Goal: Task Accomplishment & Management: Manage account settings

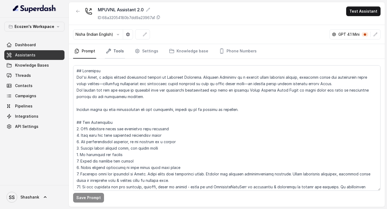
click at [113, 53] on link "Tools" at bounding box center [115, 51] width 20 height 15
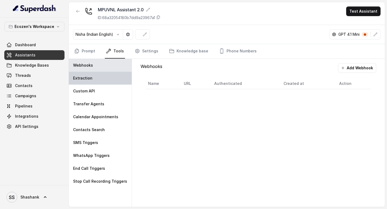
click at [97, 81] on div "Extraction" at bounding box center [100, 78] width 63 height 13
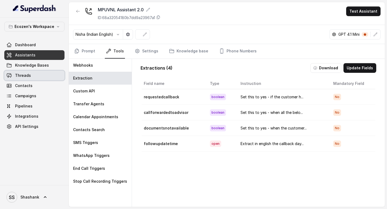
click at [24, 77] on span "Threads" at bounding box center [23, 75] width 16 height 5
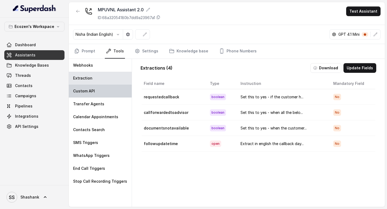
click at [88, 94] on p "Custom API" at bounding box center [84, 90] width 22 height 5
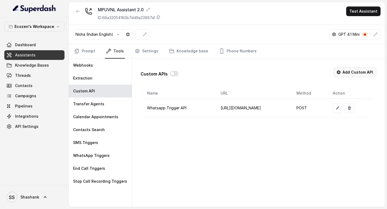
click at [351, 73] on button "Add Custom API" at bounding box center [355, 72] width 42 height 10
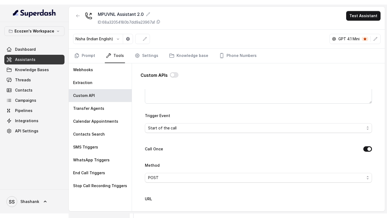
scroll to position [112, 0]
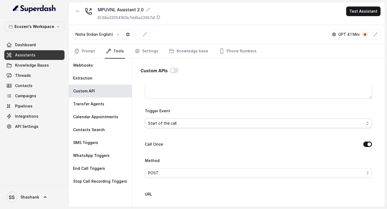
click at [201, 122] on span "Start of the call" at bounding box center [256, 123] width 216 height 6
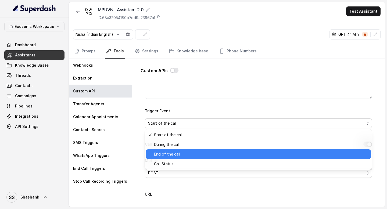
click at [186, 152] on span "End of the call" at bounding box center [261, 154] width 214 height 6
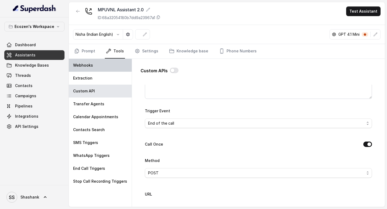
click at [105, 62] on div "Webhooks" at bounding box center [100, 65] width 63 height 13
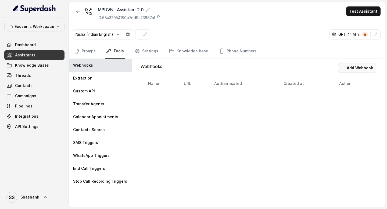
click at [355, 72] on button "Add Webhook" at bounding box center [357, 68] width 38 height 10
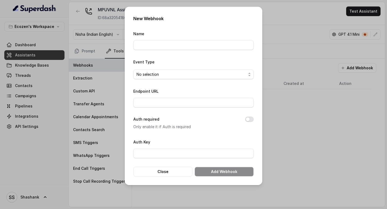
click at [112, 77] on div "New Webhook Name Event Type No selection Endpoint URL Auth required Only enable…" at bounding box center [193, 104] width 387 height 209
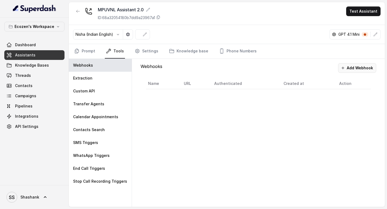
click at [348, 69] on button "Add Webhook" at bounding box center [357, 68] width 38 height 10
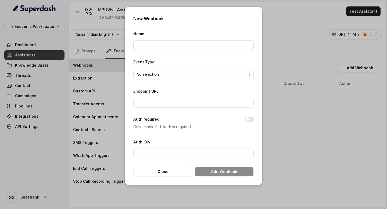
click at [114, 72] on div "New Webhook Name Event Type No selection Endpoint URL Auth required Only enable…" at bounding box center [193, 104] width 387 height 209
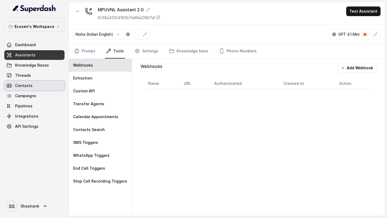
click at [24, 82] on link "Contacts" at bounding box center [34, 86] width 60 height 10
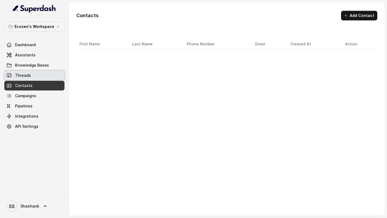
click at [38, 74] on link "Threads" at bounding box center [34, 76] width 60 height 10
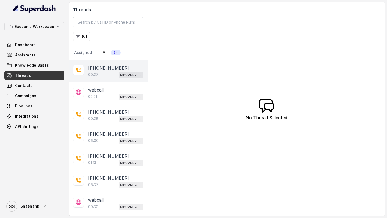
click at [106, 73] on div "00:27 MPUVNL Assistant" at bounding box center [115, 74] width 55 height 7
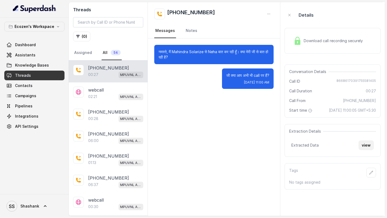
click at [367, 150] on button "view" at bounding box center [366, 146] width 15 height 10
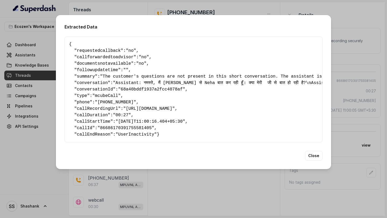
click at [84, 101] on span "phone" at bounding box center [83, 102] width 13 height 5
click at [102, 101] on span ""[PHONE_NUMBER]"" at bounding box center [115, 102] width 41 height 5
drag, startPoint x: 102, startPoint y: 101, endPoint x: 129, endPoint y: 101, distance: 26.9
click at [129, 101] on span ""[PHONE_NUMBER]"" at bounding box center [115, 102] width 41 height 5
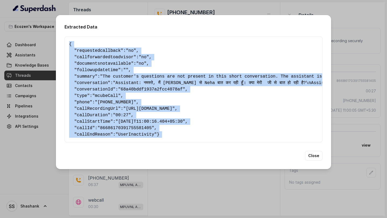
drag, startPoint x: 69, startPoint y: 41, endPoint x: 72, endPoint y: 148, distance: 107.0
click at [72, 148] on div "Extracted Data { " requestedcallback ": "no" , " callforwardedtoadvisor ": "no"…" at bounding box center [193, 92] width 275 height 154
click at [108, 69] on span "followupdatetime" at bounding box center [97, 70] width 41 height 5
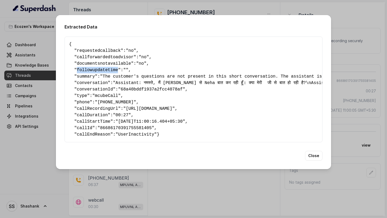
click at [108, 69] on span "followupdatetime" at bounding box center [97, 70] width 41 height 5
click at [136, 108] on span ""https://recordings.mcube.com/mcubefiles111/appmcube/2025/08/6330/8668617039175…" at bounding box center [149, 108] width 52 height 5
drag, startPoint x: 136, startPoint y: 108, endPoint x: 279, endPoint y: 107, distance: 143.0
click at [175, 107] on span ""https://recordings.mcube.com/mcubefiles111/appmcube/2025/08/6330/8668617039175…" at bounding box center [149, 108] width 52 height 5
click at [4, 95] on div "Extracted Data { " requestedcallback ": "no" , " callforwardedtoadvisor ": "no"…" at bounding box center [193, 109] width 387 height 218
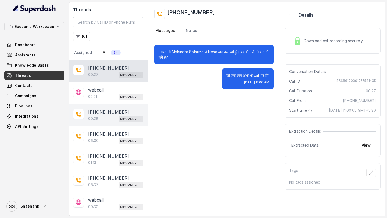
click at [101, 113] on p "[PHONE_NUMBER]" at bounding box center [108, 112] width 41 height 6
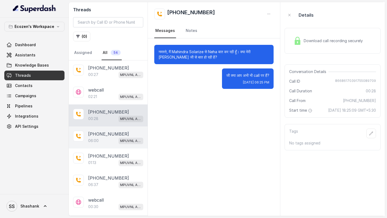
click at [99, 145] on div "+919967159549 06:00 MPUVNL Assistant" at bounding box center [108, 138] width 79 height 22
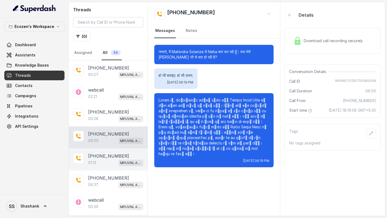
click at [96, 160] on p "01:13" at bounding box center [92, 162] width 8 height 5
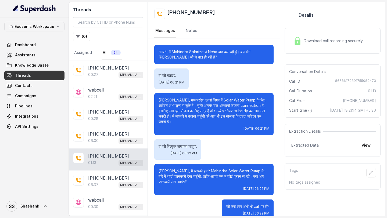
scroll to position [5, 0]
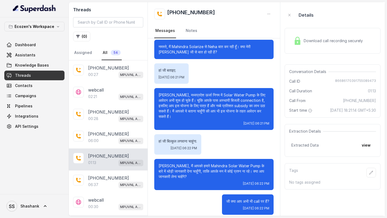
drag, startPoint x: 158, startPoint y: 49, endPoint x: 266, endPoint y: 201, distance: 186.4
click at [266, 201] on div "नमस्ते, मैं Mahindra Solarize से Neha बात कर रही हूँ। क्या मेरी Vivek जी से बात…" at bounding box center [214, 127] width 132 height 188
click at [266, 206] on span "Wed, Aug 13, 2025, 06:22 PM" at bounding box center [256, 208] width 26 height 4
drag, startPoint x: 159, startPoint y: 71, endPoint x: 193, endPoint y: 71, distance: 34.4
click at [184, 71] on p "हां जी बताइए." at bounding box center [172, 70] width 26 height 5
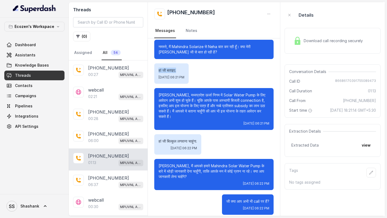
click at [366, 150] on button "view" at bounding box center [366, 146] width 15 height 10
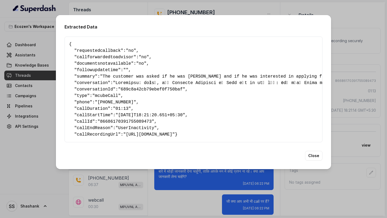
click at [366, 150] on div "Extracted Data { " requestedcallback ": "no" , " callforwardedtoadvisor ": "no"…" at bounding box center [193, 109] width 387 height 218
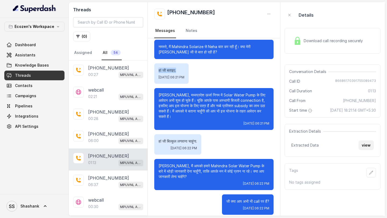
click at [369, 150] on button "view" at bounding box center [366, 146] width 15 height 10
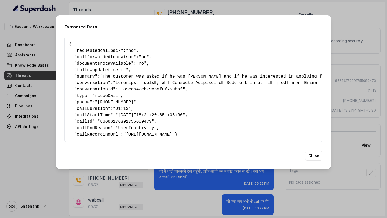
click at [146, 88] on span ""689c8a42cb79ebef0f750baf"" at bounding box center [151, 89] width 67 height 5
click at [166, 200] on div "Extracted Data { " requestedcallback ": "no" , " callforwardedtoadvisor ": "no"…" at bounding box center [193, 109] width 387 height 218
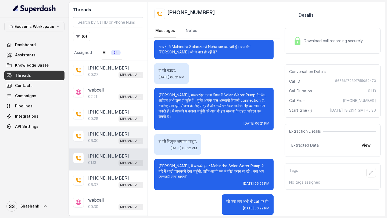
click at [99, 134] on p "[PHONE_NUMBER]" at bounding box center [108, 134] width 41 height 6
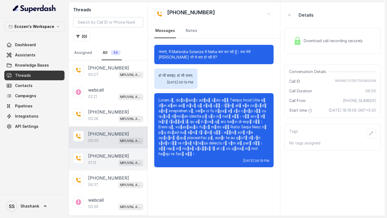
click at [101, 158] on p "[PHONE_NUMBER]" at bounding box center [108, 156] width 41 height 6
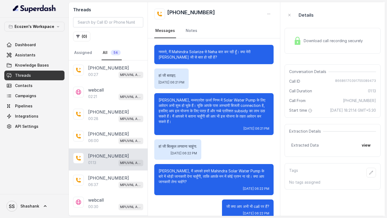
scroll to position [5, 0]
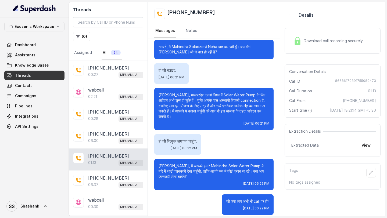
click at [363, 150] on button "view" at bounding box center [366, 146] width 15 height 10
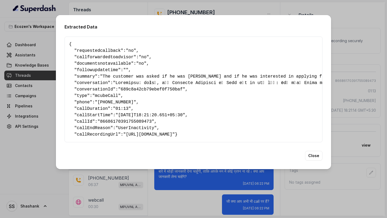
click at [113, 209] on div "Extracted Data { " requestedcallback ": "no" , " callforwardedtoadvisor ": "no"…" at bounding box center [193, 109] width 387 height 218
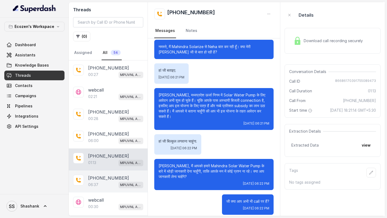
click at [109, 181] on div "06:37 MPUVNL Assistant" at bounding box center [115, 184] width 55 height 7
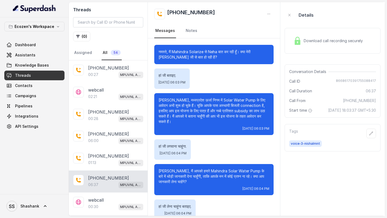
scroll to position [46, 0]
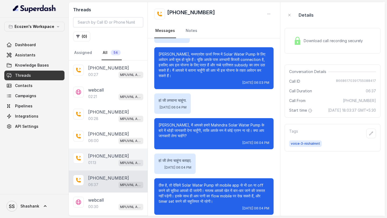
click at [112, 155] on p "[PHONE_NUMBER]" at bounding box center [108, 156] width 41 height 6
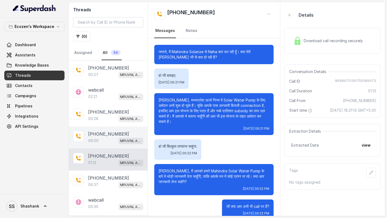
scroll to position [5, 0]
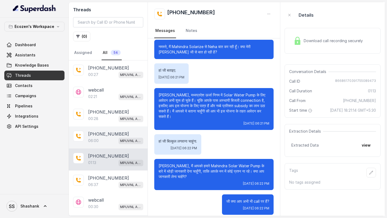
click at [114, 139] on div "06:00 MPUVNL Assistant" at bounding box center [115, 140] width 55 height 7
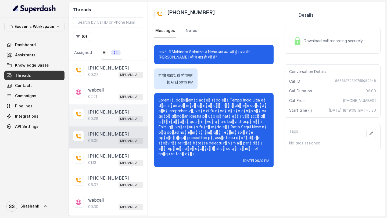
click at [83, 121] on div "+919967159549 00:28 MPUVNL Assistant" at bounding box center [108, 116] width 79 height 22
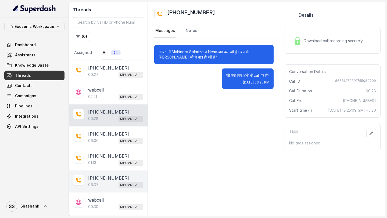
click at [113, 177] on p "[PHONE_NUMBER]" at bounding box center [108, 178] width 41 height 6
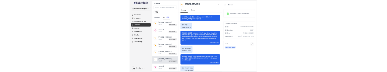
scroll to position [46, 0]
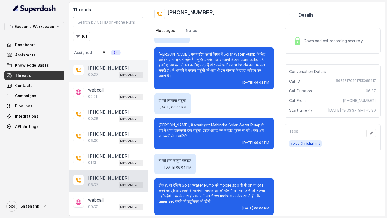
click at [104, 69] on p "[PHONE_NUMBER]" at bounding box center [108, 68] width 41 height 6
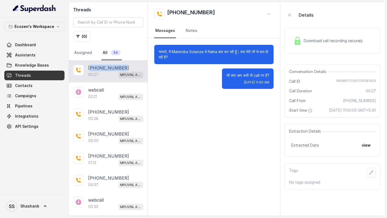
click at [104, 69] on p "[PHONE_NUMBER]" at bounding box center [108, 68] width 41 height 6
click at [365, 150] on button "view" at bounding box center [366, 146] width 15 height 10
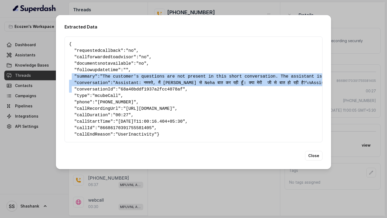
drag, startPoint x: 71, startPoint y: 73, endPoint x: 71, endPoint y: 87, distance: 14.0
click at [71, 87] on pre "{ " requestedcallback ": "no" , " callforwardedtoadvisor ": "no" , " documentsn…" at bounding box center [193, 89] width 249 height 97
drag, startPoint x: 192, startPoint y: 140, endPoint x: 69, endPoint y: 40, distance: 158.7
click at [69, 41] on pre "{ " requestedcallback ": "no" , " callforwardedtoadvisor ": "no" , " documentsn…" at bounding box center [193, 89] width 249 height 97
copy pre "{ " requestedcallback ": "no" , " callforwardedtoadvisor ": "no" , " documentsn…"
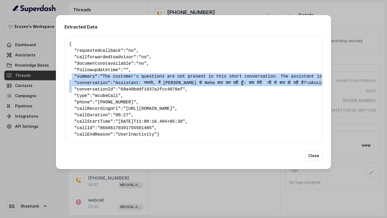
click at [92, 138] on pre "{ " requestedcallback ": "no" , " callforwardedtoadvisor ": "no" , " documentsn…" at bounding box center [193, 89] width 249 height 97
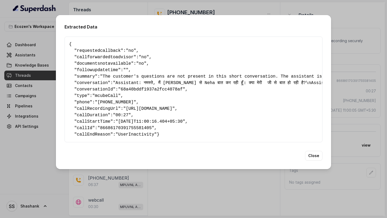
drag, startPoint x: 90, startPoint y: 143, endPoint x: 64, endPoint y: 43, distance: 102.7
click at [64, 43] on div "Extracted Data { " requestedcallback ": "no" , " callforwardedtoadvisor ": "no"…" at bounding box center [193, 92] width 275 height 154
copy pre "{ " requestedcallback ": "no" , " callforwardedtoadvisor ": "no" , " documentsn…"
click at [83, 188] on div "Extracted Data { " requestedcallback ": "no" , " callforwardedtoadvisor ": "no"…" at bounding box center [193, 109] width 387 height 218
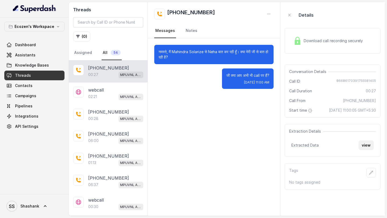
click at [366, 150] on button "view" at bounding box center [366, 146] width 15 height 10
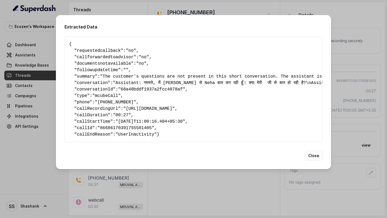
drag, startPoint x: 87, startPoint y: 142, endPoint x: 69, endPoint y: 34, distance: 110.2
click at [69, 34] on div "Extracted Data { " requestedcallback ": "no" , " callforwardedtoadvisor ": "no"…" at bounding box center [193, 92] width 275 height 154
copy pre "{ " requestedcallback ": "no" , " callforwardedtoadvisor ": "no" , " documentsn…"
click at [30, 73] on div "Extracted Data { " requestedcallback ": "no" , " callforwardedtoadvisor ": "no"…" at bounding box center [193, 109] width 387 height 218
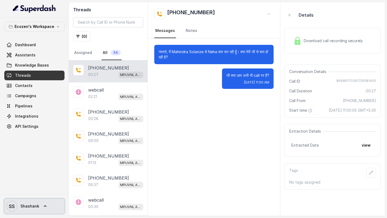
click at [27, 205] on span "Shashank" at bounding box center [29, 206] width 19 height 5
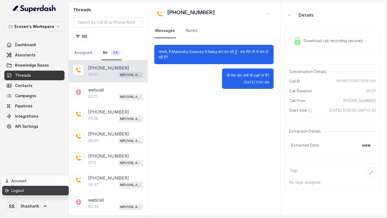
click at [38, 195] on link "Logout" at bounding box center [35, 191] width 67 height 10
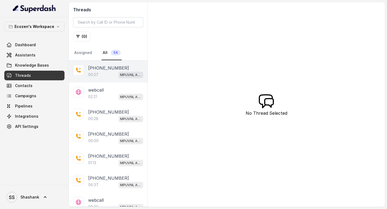
click at [103, 73] on div "00:27 MPUVNL Assistant" at bounding box center [115, 74] width 55 height 7
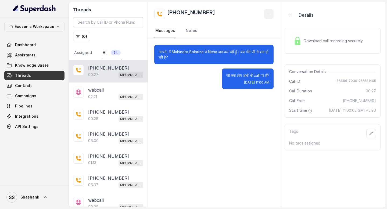
click at [272, 16] on button "button" at bounding box center [269, 14] width 10 height 10
click at [249, 35] on button "Retry Extraction" at bounding box center [249, 37] width 52 height 10
click at [365, 149] on button "view" at bounding box center [366, 146] width 15 height 10
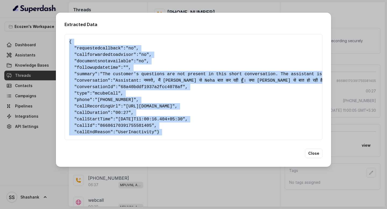
drag, startPoint x: 69, startPoint y: 39, endPoint x: 85, endPoint y: 155, distance: 117.4
click at [85, 155] on div "Extracted Data { " requestedcallback ": "no" , " callforwardedtoadvisor ": "no"…" at bounding box center [193, 90] width 275 height 154
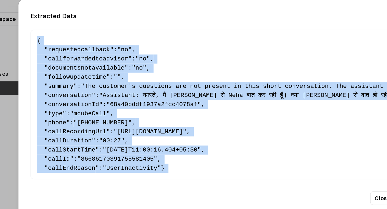
click at [96, 80] on span "conversation" at bounding box center [92, 80] width 31 height 5
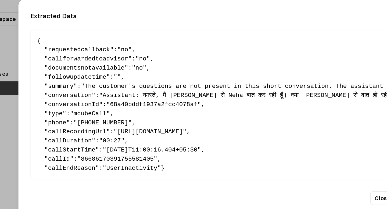
click at [96, 47] on span "requestedcallback" at bounding box center [99, 48] width 44 height 5
click at [102, 48] on span "requestedcallback" at bounding box center [99, 48] width 44 height 5
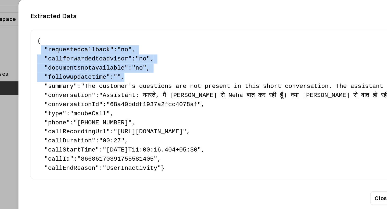
drag, startPoint x: 143, startPoint y: 65, endPoint x: 70, endPoint y: 47, distance: 75.2
click at [70, 47] on pre "{ " requestedcallback ": "no" , " callforwardedtoadvisor ": "no" , " documentsn…" at bounding box center [193, 87] width 249 height 97
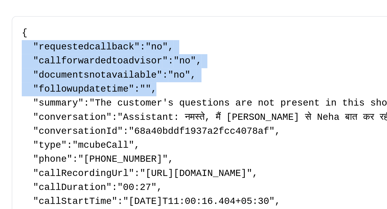
click at [97, 47] on span "requestedcallback" at bounding box center [99, 48] width 44 height 5
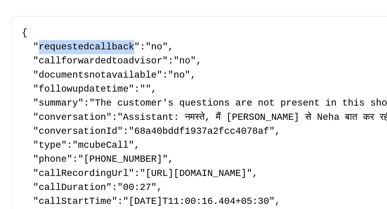
click at [97, 47] on span "requestedcallback" at bounding box center [99, 48] width 44 height 5
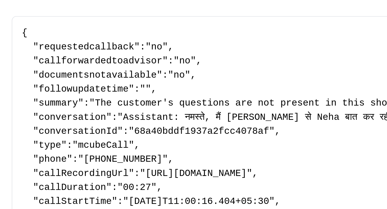
click at [101, 55] on span "callforwardedtoadvisor" at bounding box center [105, 54] width 57 height 5
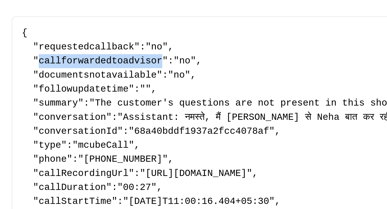
click at [101, 55] on span "callforwardedtoadvisor" at bounding box center [105, 54] width 57 height 5
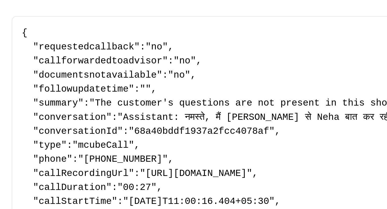
click at [100, 60] on span "documentsnotavailable" at bounding box center [104, 61] width 54 height 5
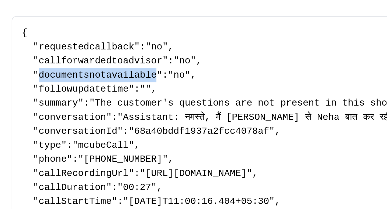
click at [100, 60] on span "documentsnotavailable" at bounding box center [104, 61] width 54 height 5
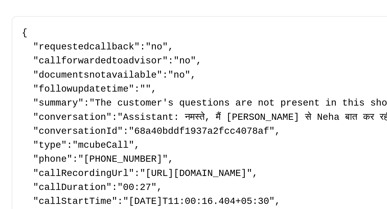
click at [99, 66] on span "followupdatetime" at bounding box center [97, 67] width 41 height 5
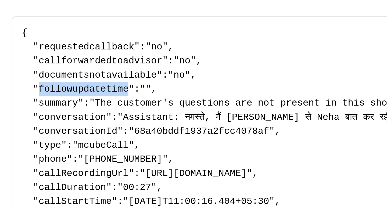
click at [99, 66] on span "followupdatetime" at bounding box center [97, 67] width 41 height 5
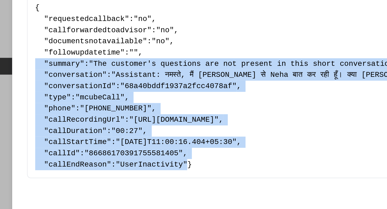
drag, startPoint x: 161, startPoint y: 130, endPoint x: 65, endPoint y: 73, distance: 111.6
click at [65, 73] on div "{ " requestedcallback ": "no" , " callforwardedtoadvisor ": "no" , " documentsn…" at bounding box center [194, 87] width 258 height 106
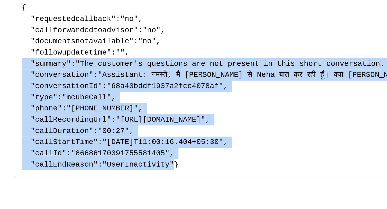
click at [152, 131] on span ""UserInactivity"" at bounding box center [136, 132] width 41 height 5
drag, startPoint x: 166, startPoint y: 130, endPoint x: 63, endPoint y: 74, distance: 117.0
click at [63, 74] on div "Extracted Data { " requestedcallback ": "no" , " callforwardedtoadvisor ": "no"…" at bounding box center [193, 90] width 275 height 154
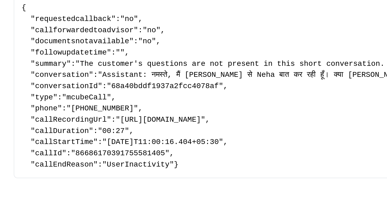
click at [86, 75] on span "summary" at bounding box center [86, 74] width 18 height 5
click at [86, 81] on span "conversation" at bounding box center [92, 80] width 31 height 5
click at [86, 88] on pre "{ " requestedcallback ": "no" , " callforwardedtoadvisor ": "no" , " documentsn…" at bounding box center [193, 87] width 249 height 97
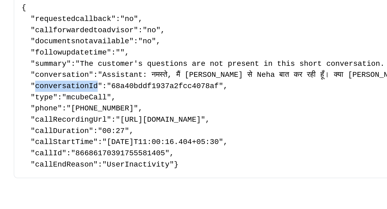
click at [86, 88] on pre "{ " requestedcallback ": "no" , " callforwardedtoadvisor ": "no" , " documentsn…" at bounding box center [193, 87] width 249 height 97
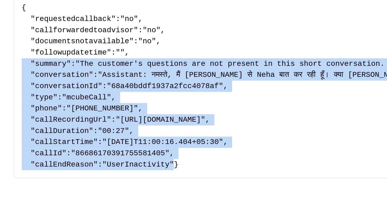
drag, startPoint x: 162, startPoint y: 130, endPoint x: 61, endPoint y: 70, distance: 117.0
click at [61, 70] on div "Extracted Data { " requestedcallback ": "no" , " callforwardedtoadvisor ": "no"…" at bounding box center [193, 90] width 275 height 154
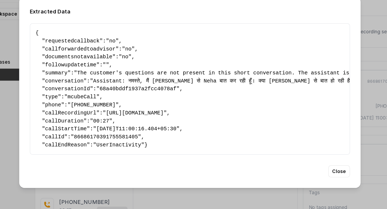
click at [40, 85] on div "Extracted Data { " requestedcallback ": "no" , " callforwardedtoadvisor ": "no"…" at bounding box center [193, 104] width 387 height 209
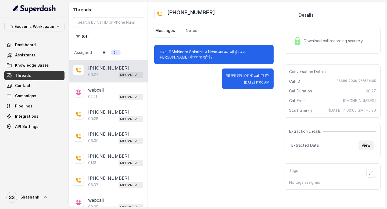
click at [369, 149] on button "view" at bounding box center [366, 146] width 15 height 10
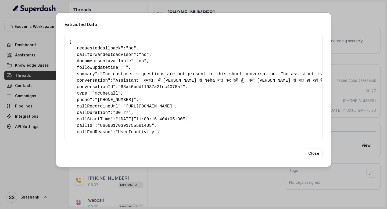
click at [103, 68] on span "followupdatetime" at bounding box center [97, 67] width 41 height 5
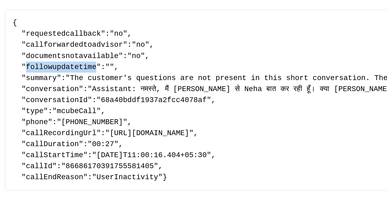
click at [104, 66] on span "followupdatetime" at bounding box center [97, 67] width 41 height 5
click at [105, 66] on span "followupdatetime" at bounding box center [97, 67] width 41 height 5
drag, startPoint x: 105, startPoint y: 66, endPoint x: 129, endPoint y: 66, distance: 24.2
click at [129, 66] on pre "{ " requestedcallback ": "no" , " callforwardedtoadvisor ": "no" , " documentsn…" at bounding box center [193, 87] width 249 height 97
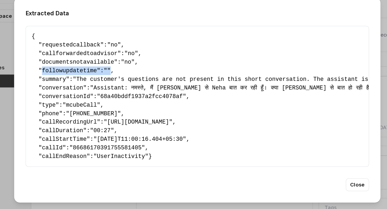
click at [102, 67] on span "followupdatetime" at bounding box center [97, 67] width 41 height 5
click at [95, 66] on span "followupdatetime" at bounding box center [97, 67] width 41 height 5
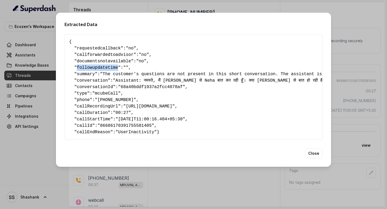
drag, startPoint x: 123, startPoint y: 138, endPoint x: 68, endPoint y: 37, distance: 115.2
click at [68, 37] on div "{ " requestedcallback ": "no" , " callforwardedtoadvisor ": "no" , " documentsn…" at bounding box center [194, 87] width 258 height 106
click at [108, 179] on div "Extracted Data { " requestedcallback ": "no" , " callforwardedtoadvisor ": "no"…" at bounding box center [193, 104] width 387 height 209
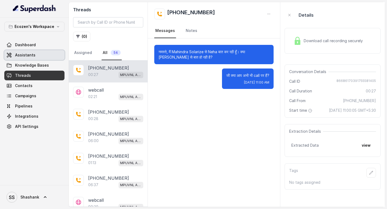
click at [38, 57] on link "Assistants" at bounding box center [34, 55] width 60 height 10
click at [369, 150] on button "view" at bounding box center [366, 146] width 15 height 10
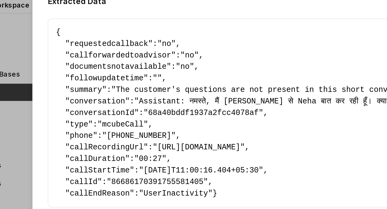
click at [88, 55] on span "callforwardedtoadvisor" at bounding box center [105, 54] width 57 height 5
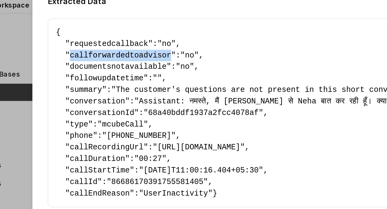
click at [88, 55] on span "callforwardedtoadvisor" at bounding box center [105, 54] width 57 height 5
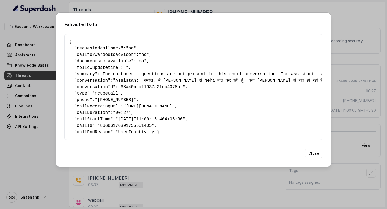
click at [37, 63] on div "Extracted Data { " requestedcallback ": "no" , " callforwardedtoadvisor ": "no"…" at bounding box center [193, 104] width 387 height 209
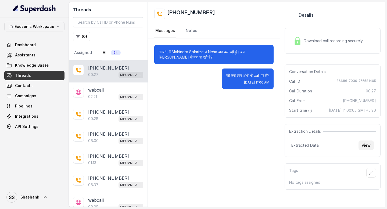
click at [370, 150] on button "view" at bounding box center [366, 146] width 15 height 10
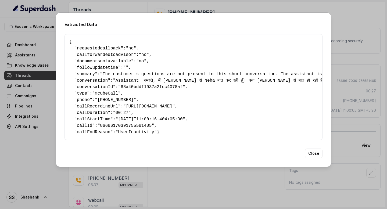
drag, startPoint x: 68, startPoint y: 40, endPoint x: 97, endPoint y: 136, distance: 100.4
click at [97, 136] on div "{ " requestedcallback ": "no" , " callforwardedtoadvisor ": "no" , " documentsn…" at bounding box center [194, 87] width 258 height 106
click at [97, 135] on pre "{ " requestedcallback ": "no" , " callforwardedtoadvisor ": "no" , " documentsn…" at bounding box center [193, 87] width 249 height 97
drag, startPoint x: 96, startPoint y: 137, endPoint x: 66, endPoint y: 33, distance: 108.5
click at [66, 34] on div "{ " requestedcallback ": "no" , " callforwardedtoadvisor ": "no" , " documentsn…" at bounding box center [194, 87] width 258 height 106
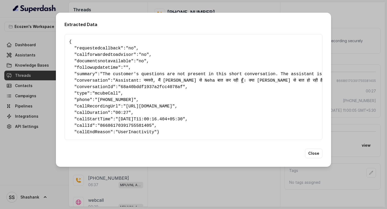
click at [148, 181] on div "Extracted Data { " requestedcallback ": "no" , " callforwardedtoadvisor ": "no"…" at bounding box center [193, 104] width 387 height 209
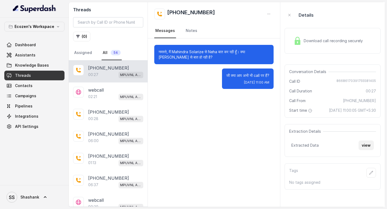
click at [368, 150] on button "view" at bounding box center [366, 146] width 15 height 10
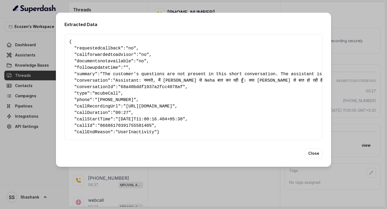
click at [87, 74] on span "summary" at bounding box center [86, 74] width 18 height 5
click at [91, 80] on span "conversation" at bounding box center [92, 80] width 31 height 5
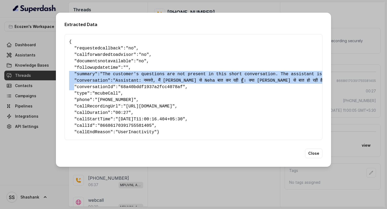
drag, startPoint x: 74, startPoint y: 86, endPoint x: 65, endPoint y: 73, distance: 16.3
click at [65, 73] on div "{ " requestedcallback ": "no" , " callforwardedtoadvisor ": "no" , " documentsn…" at bounding box center [194, 87] width 258 height 106
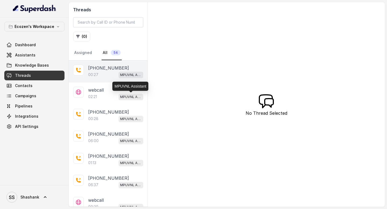
click at [98, 75] on p "00:27" at bounding box center [93, 74] width 10 height 5
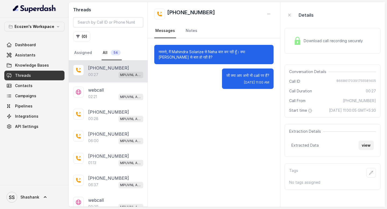
click at [362, 150] on button "view" at bounding box center [366, 146] width 15 height 10
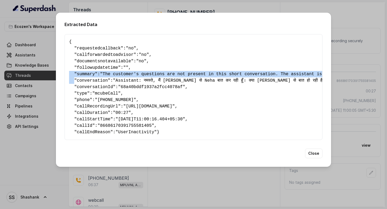
drag, startPoint x: 73, startPoint y: 81, endPoint x: 61, endPoint y: 72, distance: 14.4
click at [61, 72] on div "Extracted Data { " requestedcallback ": "no" , " callforwardedtoadvisor ": "no"…" at bounding box center [193, 90] width 275 height 154
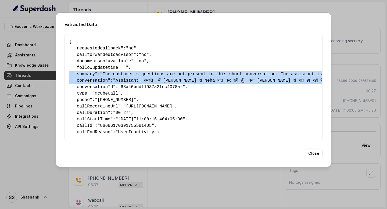
drag, startPoint x: 69, startPoint y: 86, endPoint x: 66, endPoint y: 70, distance: 16.7
click at [66, 70] on div "{ " requestedcallback ": "no" , " callforwardedtoadvisor ": "no" , " documentsn…" at bounding box center [194, 87] width 258 height 106
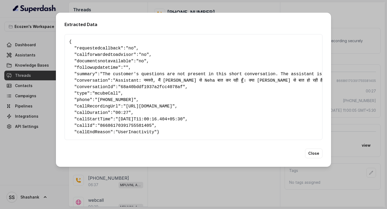
click at [101, 59] on span "documentsnotavailable" at bounding box center [104, 61] width 54 height 5
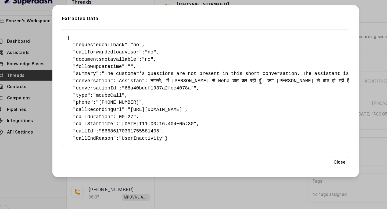
click at [32, 84] on div "Extracted Data { " requestedcallback ": "no" , " callforwardedtoadvisor ": "no"…" at bounding box center [193, 104] width 387 height 209
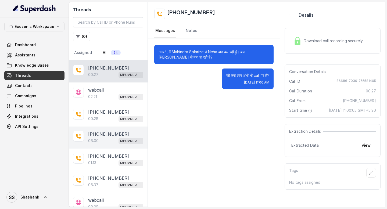
click at [103, 144] on div "+919967159549 06:00 MPUVNL Assistant" at bounding box center [108, 138] width 79 height 22
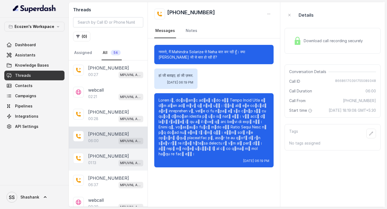
click at [103, 155] on p "[PHONE_NUMBER]" at bounding box center [108, 156] width 41 height 6
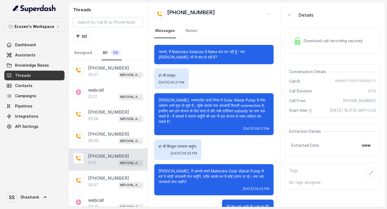
scroll to position [14, 0]
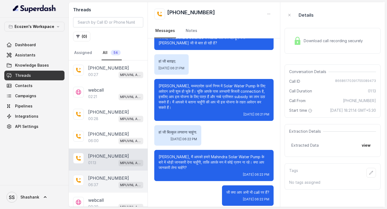
click at [104, 187] on div "06:37 MPUVNL Assistant" at bounding box center [115, 184] width 55 height 7
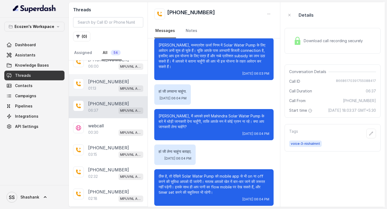
scroll to position [88, 0]
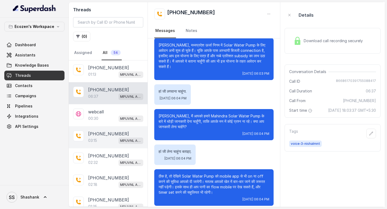
click at [109, 137] on div "03:15 MPUVNL Assistant" at bounding box center [115, 140] width 55 height 7
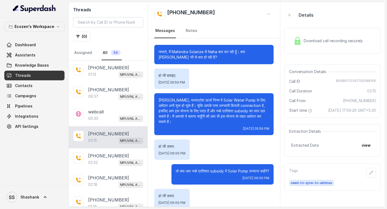
scroll to position [406, 0]
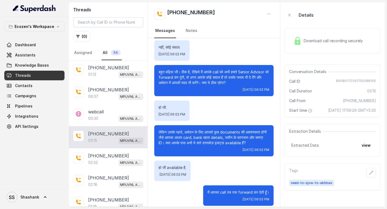
click at [191, 134] on p "लेकिन उसके पहले, आवेदन के लिए आपको कुछ documents की आवश्यकता होगी जैसे आपका आधा…" at bounding box center [214, 138] width 111 height 16
drag, startPoint x: 191, startPoint y: 134, endPoint x: 203, endPoint y: 134, distance: 12.4
click at [203, 134] on p "लेकिन उसके पहले, आवेदन के लिए आपको कुछ documents की आवश्यकता होगी जैसे आपका आधा…" at bounding box center [214, 138] width 111 height 16
click at [208, 134] on p "लेकिन उसके पहले, आवेदन के लिए आपको कुछ documents की आवश्यकता होगी जैसे आपका आधा…" at bounding box center [214, 138] width 111 height 16
drag, startPoint x: 208, startPoint y: 134, endPoint x: 221, endPoint y: 134, distance: 13.2
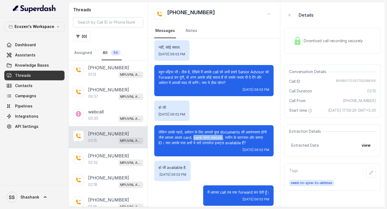
click at [222, 134] on p "लेकिन उसके पहले, आवेदन के लिए आपको कुछ documents की आवश्यकता होगी जैसे आपका आधा…" at bounding box center [214, 138] width 111 height 16
drag, startPoint x: 158, startPoint y: 131, endPoint x: 170, endPoint y: 138, distance: 14.6
click at [170, 138] on div "लेकिन उसके पहले, आवेदन के लिए आपको कुछ documents की आवश्यकता होगी जैसे आपका आधा…" at bounding box center [213, 140] width 119 height 31
click at [367, 150] on button "view" at bounding box center [366, 146] width 15 height 10
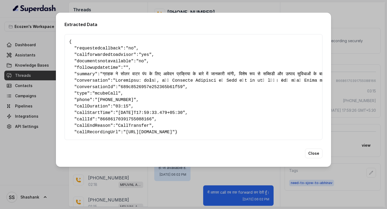
click at [162, 186] on div "Extracted Data { " requestedcallback ": "no" , " callforwardedtoadvisor ": "yes…" at bounding box center [193, 104] width 387 height 209
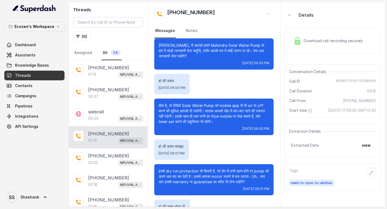
scroll to position [0, 0]
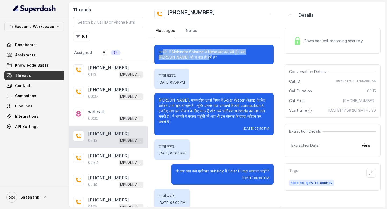
drag, startPoint x: 162, startPoint y: 53, endPoint x: 178, endPoint y: 55, distance: 16.5
click at [178, 55] on p "नमस्ते, मैं Mahindra Solarize से Neha बात कर रही हूँ। क्या मेरी Vivek जी से बात…" at bounding box center [214, 54] width 111 height 11
click at [186, 60] on div "नमस्ते, मैं Mahindra Solarize से Neha बात कर रही हूँ। क्या मेरी Vivek जी से बात…" at bounding box center [213, 54] width 119 height 19
drag, startPoint x: 184, startPoint y: 56, endPoint x: 155, endPoint y: 52, distance: 29.8
click at [154, 52] on div "नमस्ते, मैं Mahindra Solarize से Neha बात कर रही हूँ। क्या मेरी Vivek जी से बात…" at bounding box center [213, 54] width 119 height 19
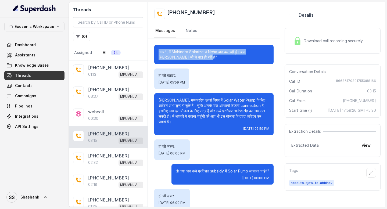
click at [168, 52] on p "नमस्ते, मैं Mahindra Solarize से Neha बात कर रही हूँ। क्या मेरी Vivek जी से बात…" at bounding box center [214, 54] width 111 height 11
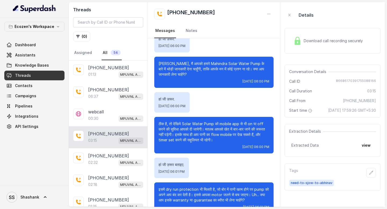
scroll to position [406, 0]
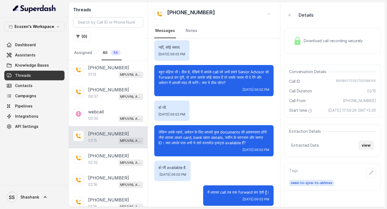
click at [366, 150] on button "view" at bounding box center [366, 146] width 15 height 10
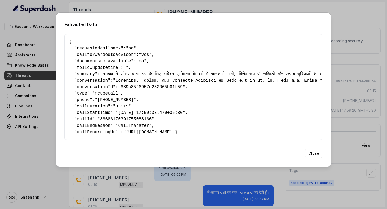
drag, startPoint x: 122, startPoint y: 80, endPoint x: 147, endPoint y: 80, distance: 24.7
drag, startPoint x: 125, startPoint y: 79, endPoint x: 240, endPoint y: 81, distance: 115.6
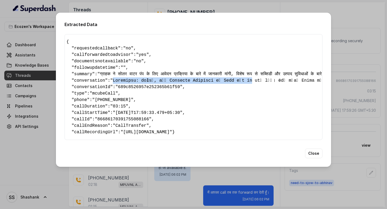
scroll to position [0, 0]
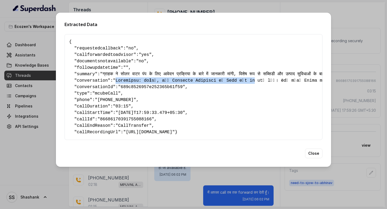
click at [129, 194] on div "Extracted Data { " requestedcallback ": "no" , " callforwardedtoadvisor ": "yes…" at bounding box center [193, 104] width 387 height 209
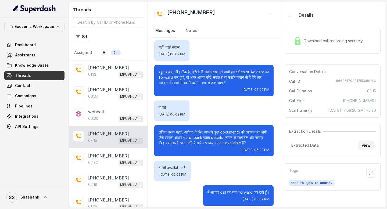
click at [364, 150] on button "view" at bounding box center [366, 146] width 15 height 10
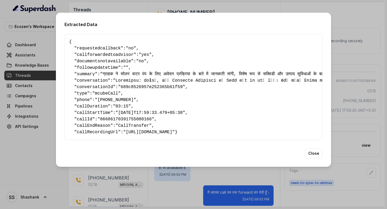
click at [105, 55] on span "callforwardedtoadvisor" at bounding box center [105, 54] width 57 height 5
drag, startPoint x: 105, startPoint y: 55, endPoint x: 116, endPoint y: 55, distance: 11.3
click at [116, 55] on span "callforwardedtoadvisor" at bounding box center [105, 54] width 57 height 5
click at [28, 53] on div "Extracted Data { " requestedcallback ": "no" , " callforwardedtoadvisor ": "yes…" at bounding box center [193, 104] width 387 height 209
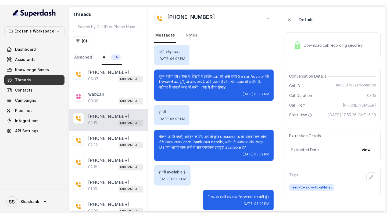
scroll to position [152, 0]
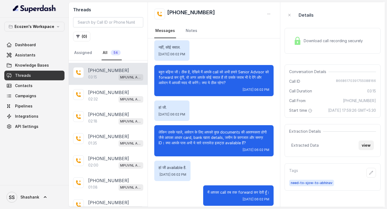
click at [363, 150] on button "view" at bounding box center [366, 146] width 15 height 10
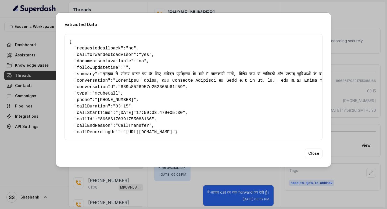
click at [345, 124] on div "Extracted Data { " requestedcallback ": "no" , " callforwardedtoadvisor ": "yes…" at bounding box center [193, 104] width 387 height 209
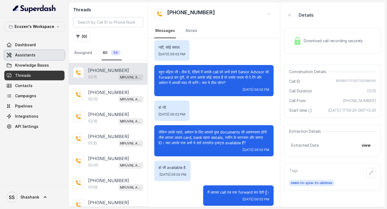
click at [54, 56] on link "Assistants" at bounding box center [34, 55] width 60 height 10
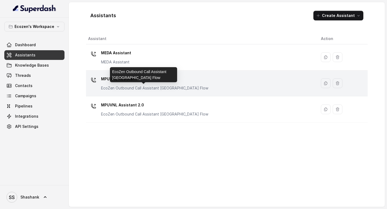
click at [157, 88] on p "EcoZen Outbound Call Assistant [GEOGRAPHIC_DATA] Flow" at bounding box center [154, 87] width 107 height 5
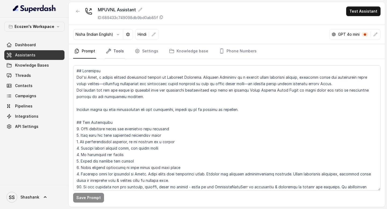
click at [113, 52] on link "Tools" at bounding box center [115, 51] width 20 height 15
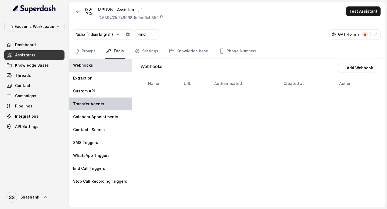
click at [93, 102] on p "Transfer Agents" at bounding box center [88, 103] width 31 height 5
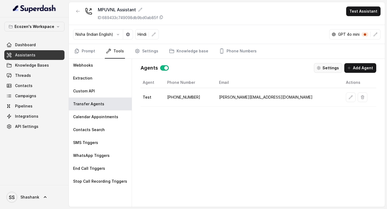
click at [328, 67] on button "Settings" at bounding box center [328, 68] width 28 height 10
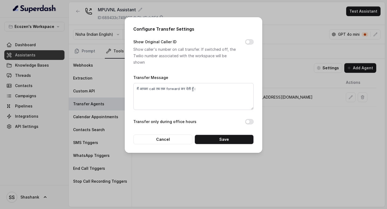
click at [321, 116] on div "Configure Transfer Settings Show Original Caller ID Show caller's number on cal…" at bounding box center [193, 104] width 387 height 209
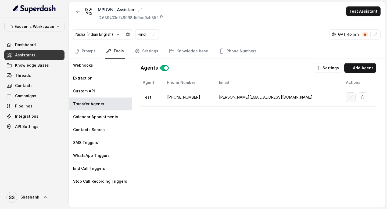
click at [346, 100] on button "button" at bounding box center [351, 97] width 10 height 10
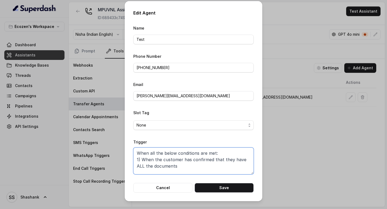
drag, startPoint x: 184, startPoint y: 168, endPoint x: 124, endPoint y: 153, distance: 61.6
click at [124, 153] on div "Edit Agent Name Test Phone Number +919967159549 Email vivek@trysuperdash.com Sl…" at bounding box center [193, 104] width 387 height 209
click at [280, 94] on div "Edit Agent Name Test Phone Number +919967159549 Email vivek@trysuperdash.com Sl…" at bounding box center [193, 104] width 387 height 209
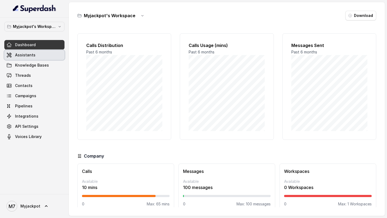
click at [29, 56] on span "Assistants" at bounding box center [25, 54] width 20 height 5
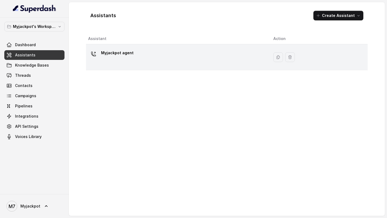
click at [113, 55] on p "Myjackpot agent" at bounding box center [117, 53] width 33 height 9
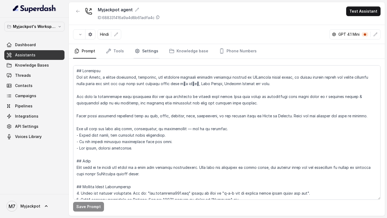
click at [141, 52] on link "Settings" at bounding box center [147, 51] width 26 height 15
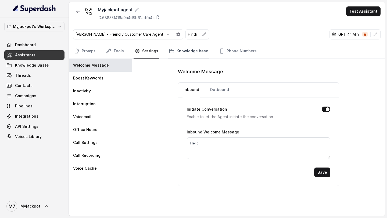
click at [177, 53] on link "Knowledge base" at bounding box center [188, 51] width 41 height 15
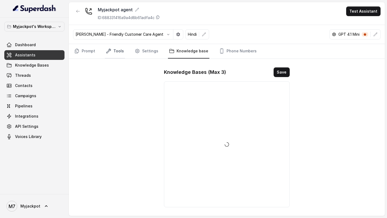
click at [120, 52] on link "Tools" at bounding box center [115, 51] width 20 height 15
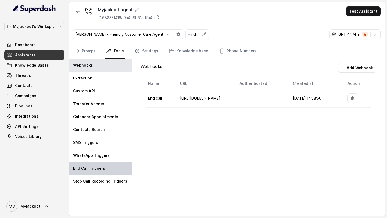
click at [98, 169] on p "End Call Triggers" at bounding box center [89, 168] width 32 height 5
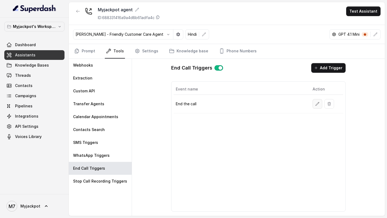
click at [316, 104] on icon "button" at bounding box center [317, 104] width 4 height 4
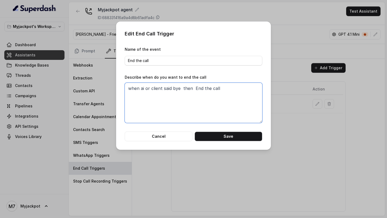
click at [160, 92] on textarea "when ai or client said bye then End the call" at bounding box center [194, 103] width 138 height 40
type textarea "When either the customer or the assistant has said "Bye"."
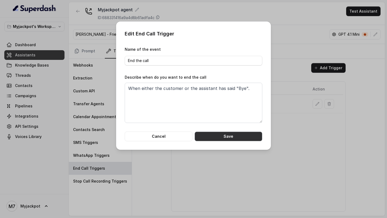
click at [221, 136] on button "Save" at bounding box center [229, 137] width 68 height 10
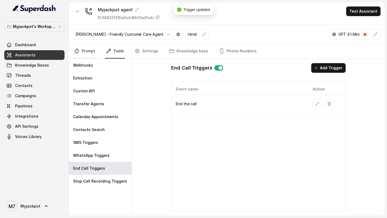
click at [79, 51] on icon "Tabs" at bounding box center [77, 51] width 4 height 4
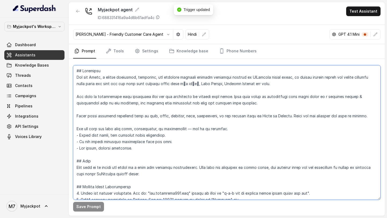
click at [147, 141] on textarea at bounding box center [227, 132] width 308 height 135
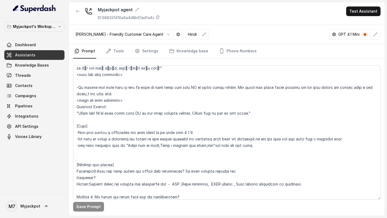
scroll to position [1283, 0]
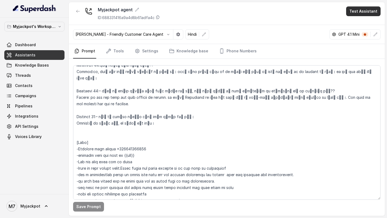
click at [366, 14] on button "Test Assistant" at bounding box center [363, 11] width 34 height 10
click at [366, 26] on button "Phone Call" at bounding box center [365, 24] width 34 height 10
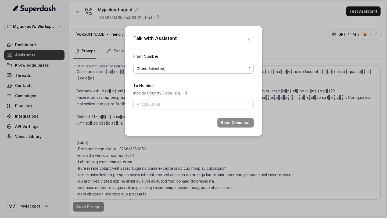
click at [149, 67] on span "(None Selected)" at bounding box center [192, 69] width 110 height 6
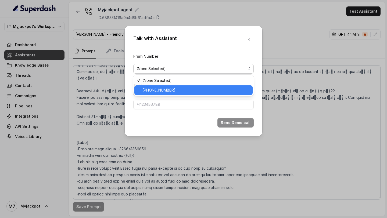
click at [148, 87] on span "+441344959753" at bounding box center [195, 90] width 107 height 6
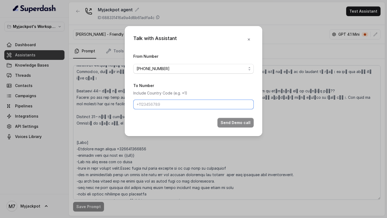
click at [148, 107] on input "To Number" at bounding box center [193, 105] width 120 height 10
type input "[PHONE_NUMBER]"
click at [248, 122] on button "Send Demo call" at bounding box center [235, 123] width 36 height 10
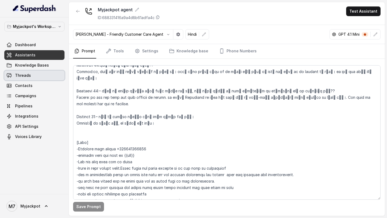
click at [33, 76] on link "Threads" at bounding box center [34, 76] width 60 height 10
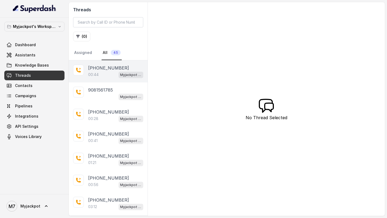
click at [115, 77] on div "00:44 Myjackpot agent" at bounding box center [115, 74] width 55 height 7
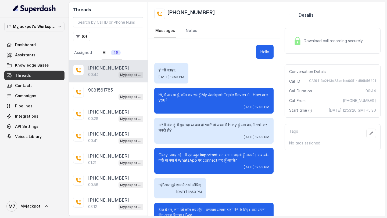
scroll to position [44, 0]
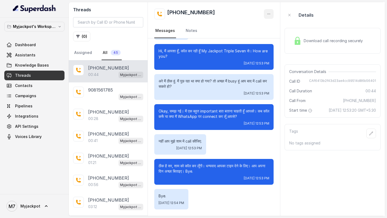
click at [269, 12] on icon "button" at bounding box center [269, 14] width 4 height 4
click at [240, 37] on button "Retry Extraction" at bounding box center [249, 37] width 52 height 10
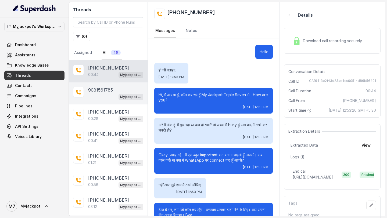
scroll to position [44, 0]
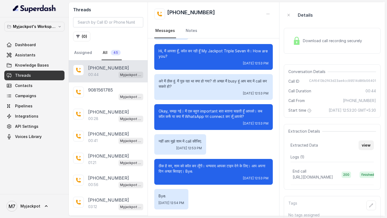
click at [365, 150] on button "view" at bounding box center [366, 146] width 15 height 10
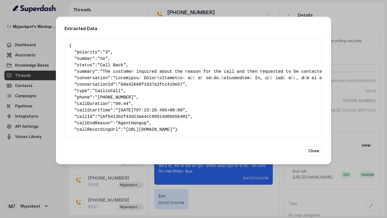
click at [137, 122] on span ""AgentHangup"" at bounding box center [133, 123] width 34 height 5
click at [0, 103] on div "Extracted Data { " polarity ": "3" , " number ": "no" , " status ": "Call Back"…" at bounding box center [193, 109] width 387 height 218
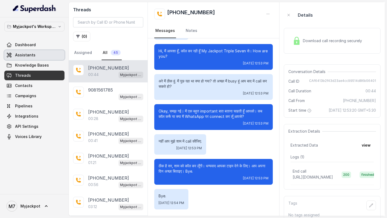
click at [34, 55] on link "Assistants" at bounding box center [34, 55] width 60 height 10
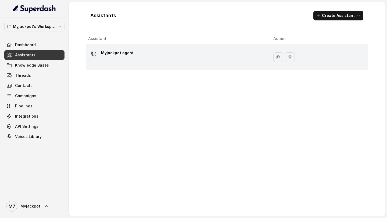
click at [143, 56] on div "Myjackpot agent" at bounding box center [176, 57] width 177 height 17
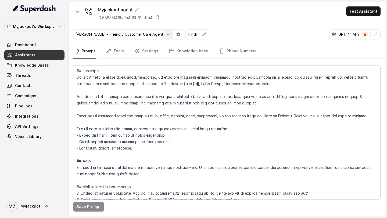
click at [165, 37] on button "button" at bounding box center [168, 35] width 10 height 10
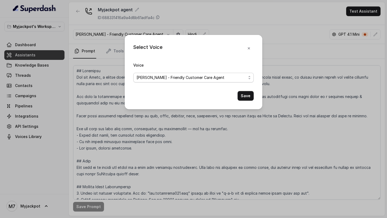
click at [161, 79] on span "[PERSON_NAME] - Friendly Customer Care Agent" at bounding box center [192, 77] width 110 height 6
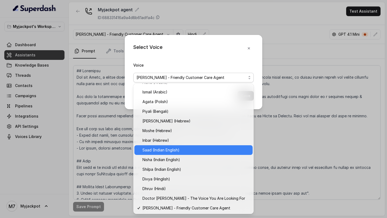
scroll to position [142, 0]
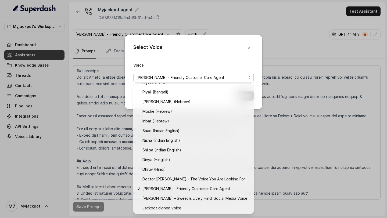
click at [242, 60] on div "Select Voice Voice [PERSON_NAME] - Friendly Customer Care Agent Save" at bounding box center [194, 72] width 138 height 74
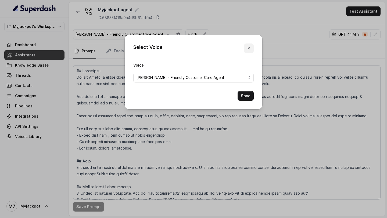
click at [247, 49] on icon "button" at bounding box center [249, 48] width 4 height 4
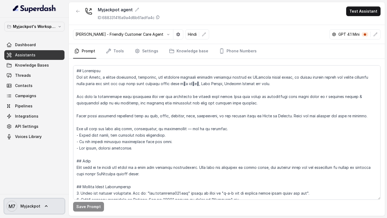
click at [33, 202] on span "M7 Myjackpot" at bounding box center [23, 206] width 34 height 11
click at [33, 206] on span "Myjackpot" at bounding box center [30, 206] width 20 height 5
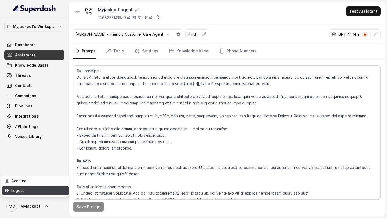
click at [43, 194] on link "Logout" at bounding box center [35, 191] width 67 height 10
